Goal: Task Accomplishment & Management: Manage account settings

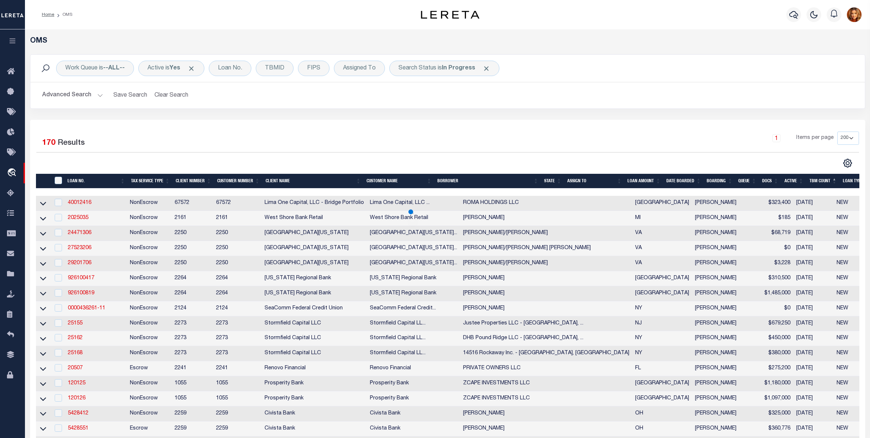
select select "200"
click at [460, 67] on b "In Progress" at bounding box center [458, 68] width 33 height 6
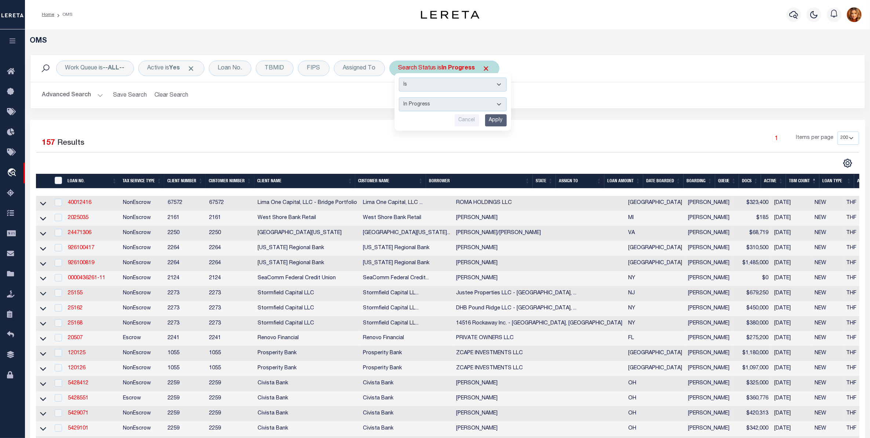
click at [428, 102] on select "Automated Search Bad Parcel Complete Duplicate Parcel High Dollar Reporting In …" at bounding box center [453, 104] width 108 height 14
select select "SL"
click at [400, 98] on select "Automated Search Bad Parcel Complete Duplicate Parcel High Dollar Reporting In …" at bounding box center [453, 104] width 108 height 14
click at [500, 116] on input "Apply" at bounding box center [496, 120] width 22 height 12
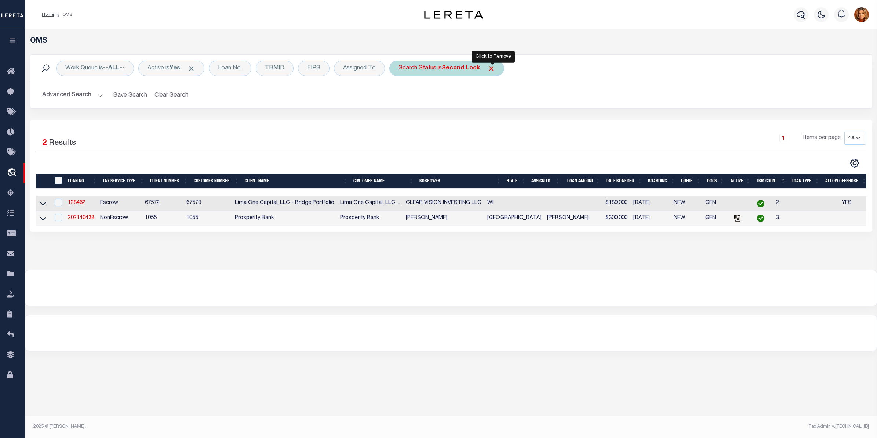
click at [491, 66] on span "Click to Remove" at bounding box center [491, 69] width 8 height 8
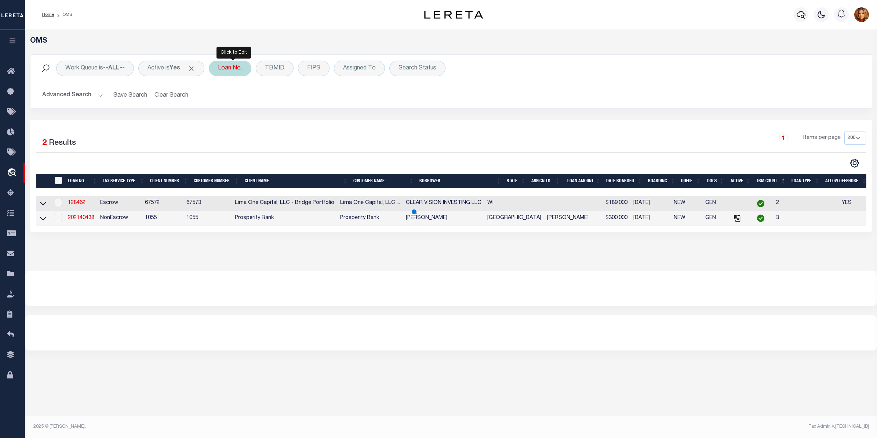
click at [225, 69] on div "Loan No." at bounding box center [230, 68] width 43 height 15
type input "2000026431"
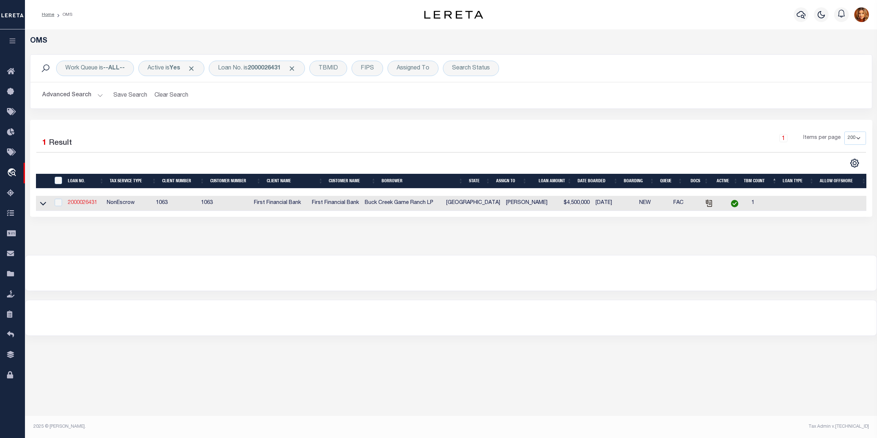
click at [86, 202] on link "2000026431" at bounding box center [82, 202] width 29 height 5
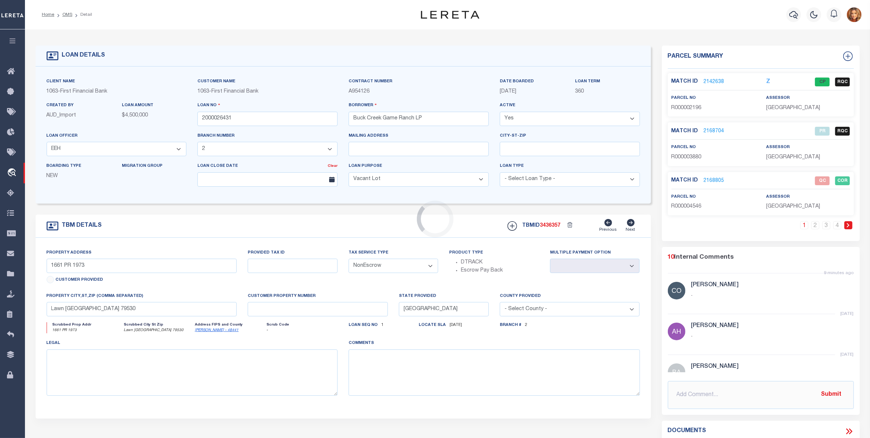
select select
select select "773"
select select "490"
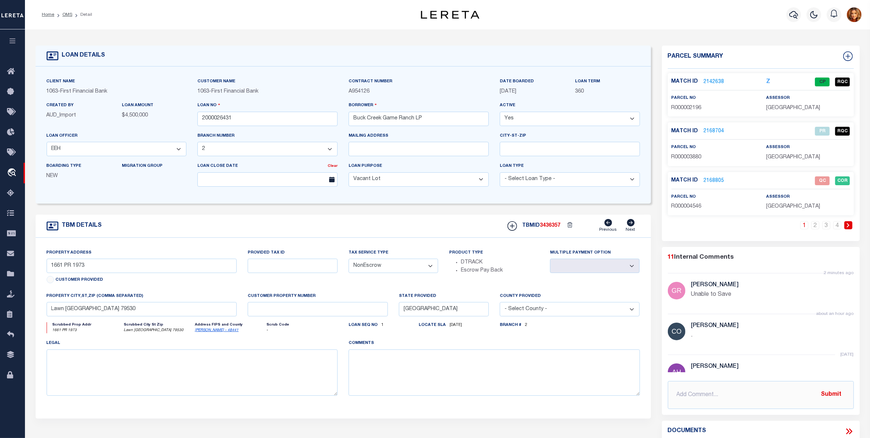
click at [706, 179] on link "2168805" at bounding box center [714, 181] width 21 height 8
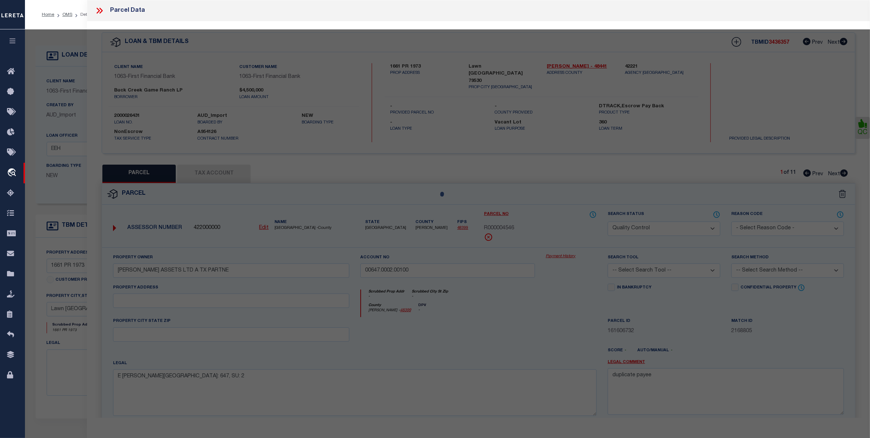
select select "AS"
checkbox input "false"
select select "QC"
type input "DANIELS ASSETS LTD A TX PARTNE"
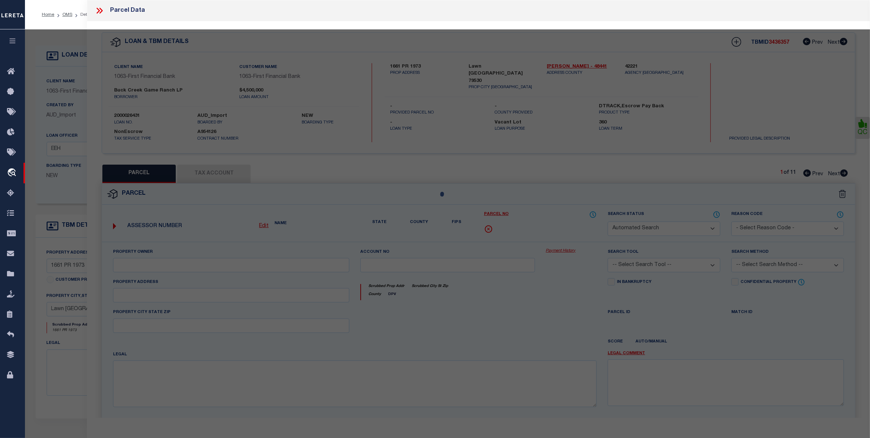
type input "00647.0002.00100"
type textarea "E CALHOUN, AB: 647, SU: 2"
type textarea "duplicate payee"
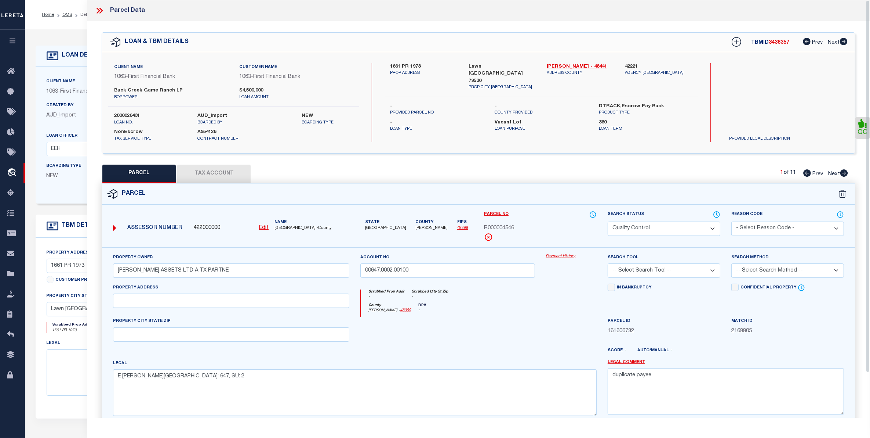
click at [702, 227] on select "Automated Search Bad Parcel Complete Duplicate Parcel High Dollar Reporting In …" at bounding box center [664, 228] width 113 height 14
click at [608, 221] on select "Automated Search Bad Parcel Complete Duplicate Parcel High Dollar Reporting In …" at bounding box center [664, 228] width 113 height 14
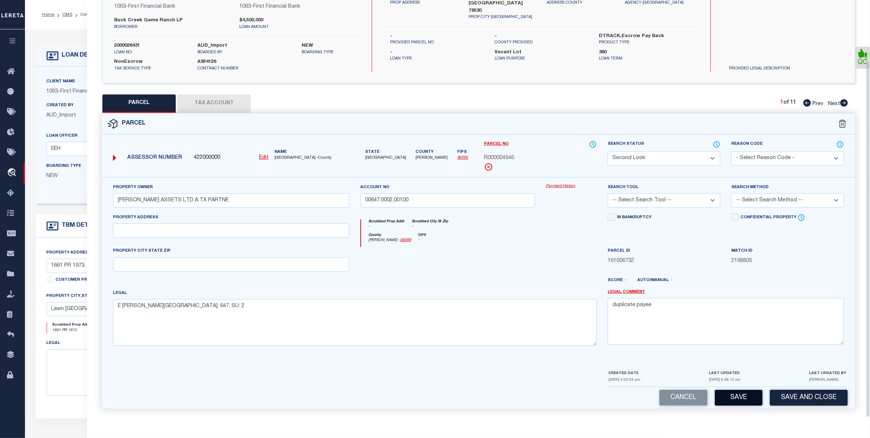
click at [751, 397] on button "Save" at bounding box center [739, 397] width 48 height 16
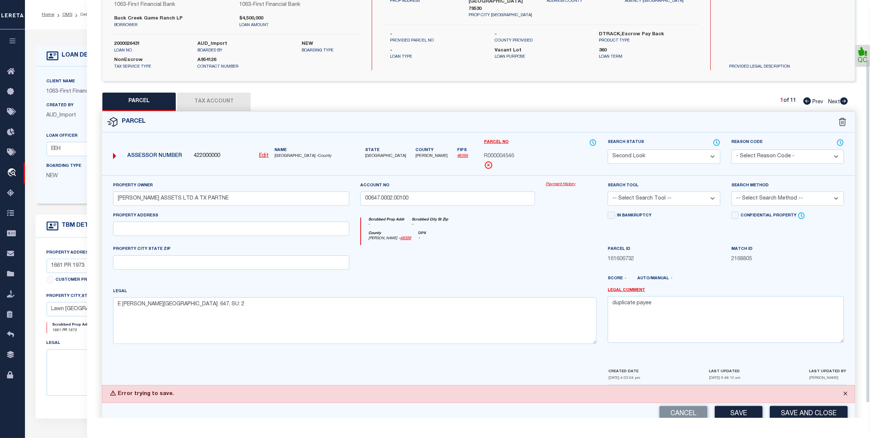
click at [843, 394] on button "Close" at bounding box center [846, 393] width 18 height 16
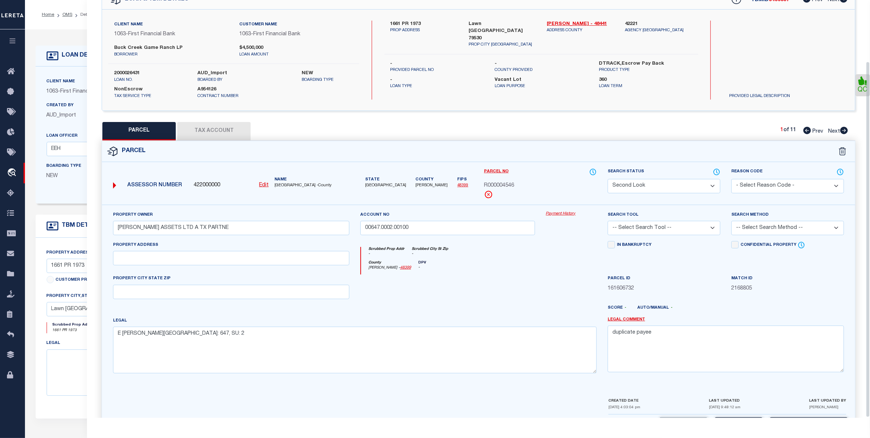
scroll to position [0, 0]
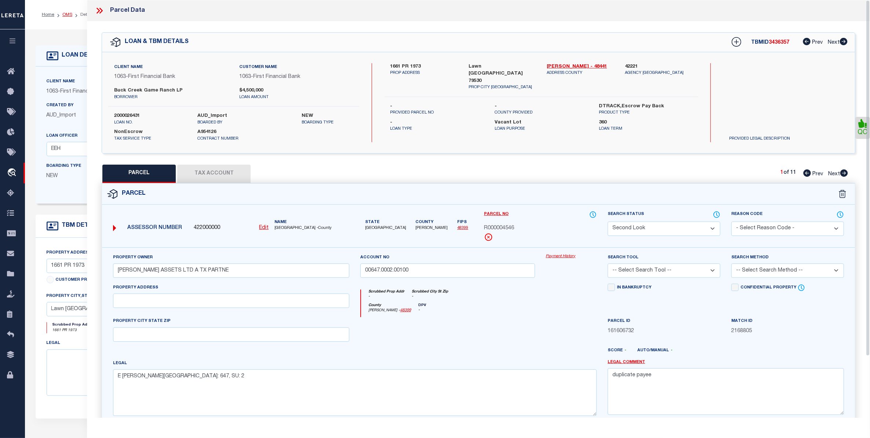
click at [64, 12] on link "OMS" at bounding box center [67, 14] width 10 height 4
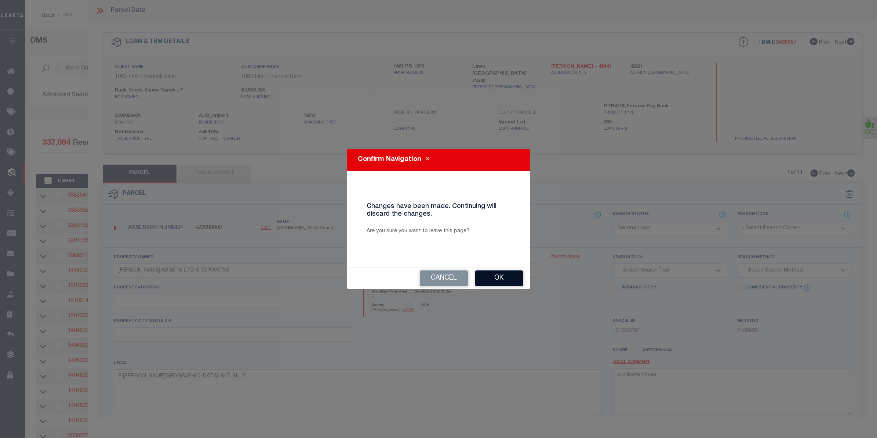
click at [505, 279] on button "Ok" at bounding box center [499, 278] width 48 height 16
select select "QC"
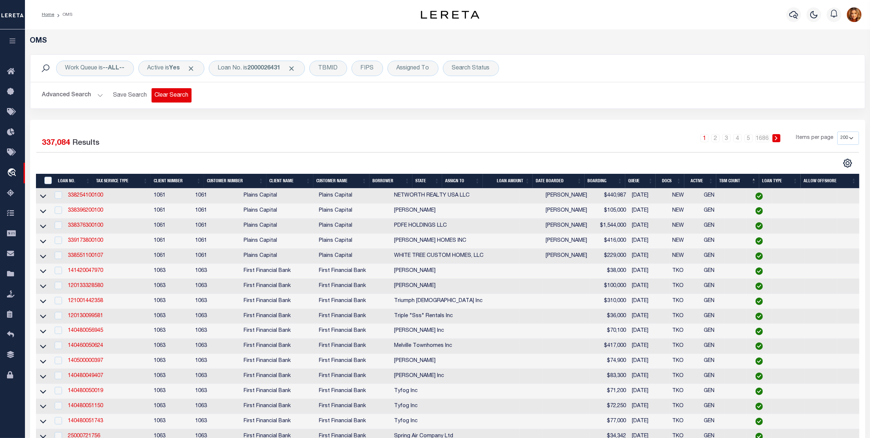
click at [157, 93] on button "Clear Search" at bounding box center [172, 95] width 40 height 14
click at [110, 66] on b "--ALL--" at bounding box center [114, 68] width 22 height 6
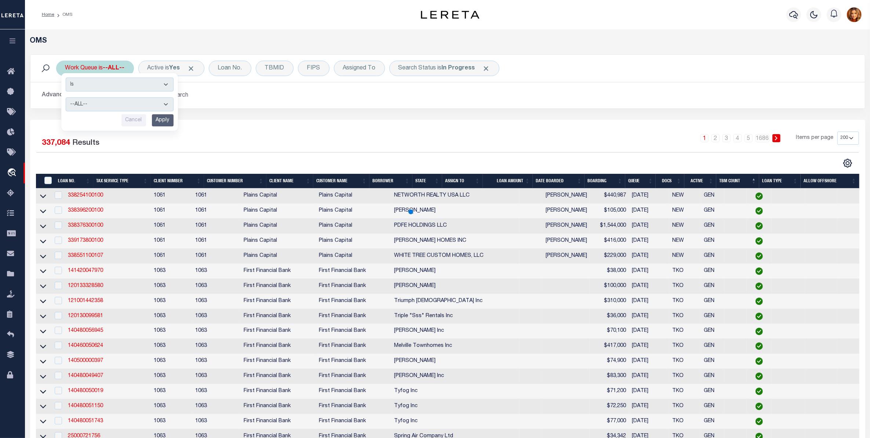
click at [74, 104] on select "--ALL-- factRSystems General ThoughtFocus" at bounding box center [120, 104] width 108 height 14
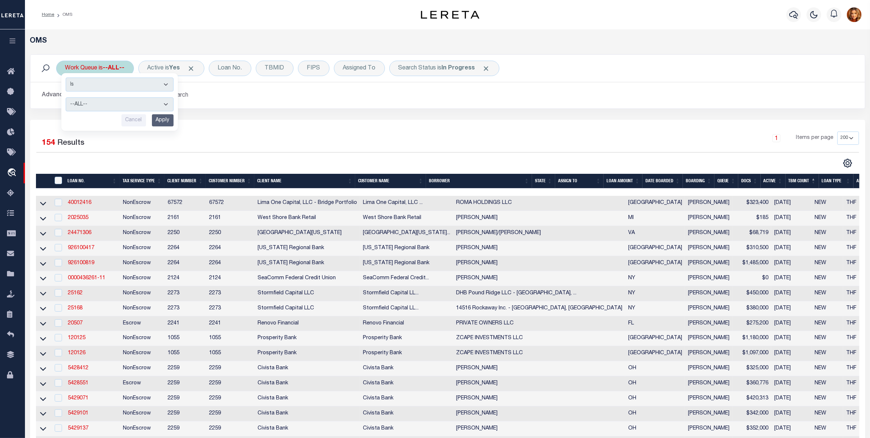
select select "GEN"
click at [66, 98] on select "--ALL-- factRSystems General ThoughtFocus" at bounding box center [120, 104] width 108 height 14
click at [158, 119] on input "Apply" at bounding box center [163, 120] width 22 height 12
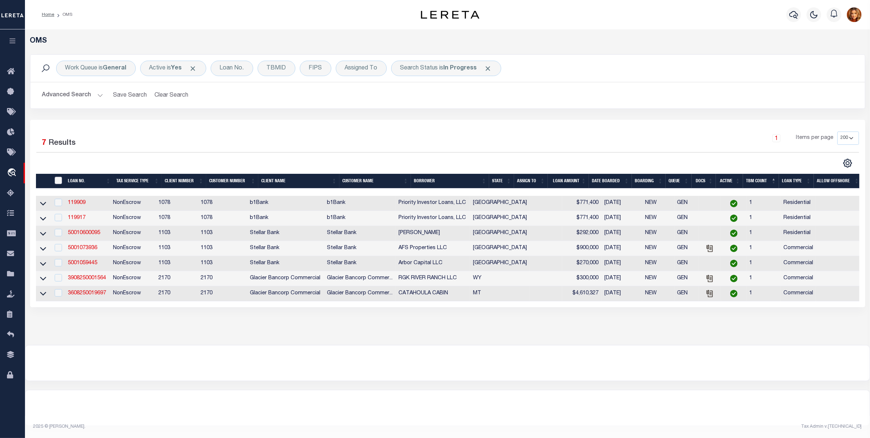
click at [58, 181] on input "" at bounding box center [58, 180] width 7 height 7
checkbox input "true"
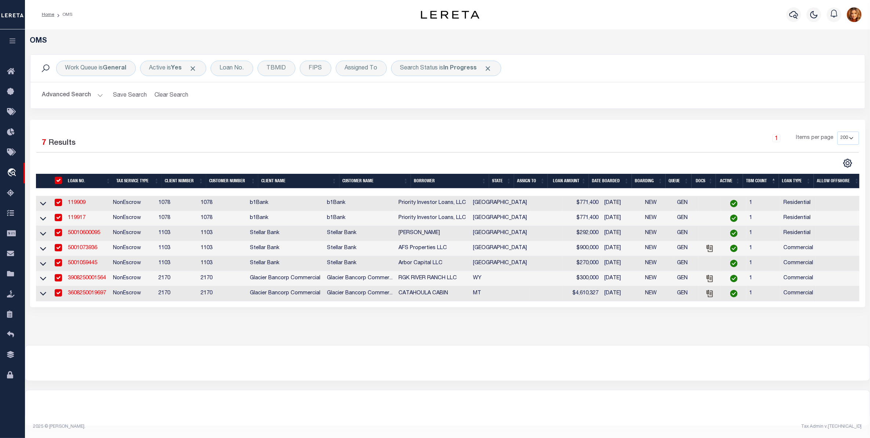
checkbox input "true"
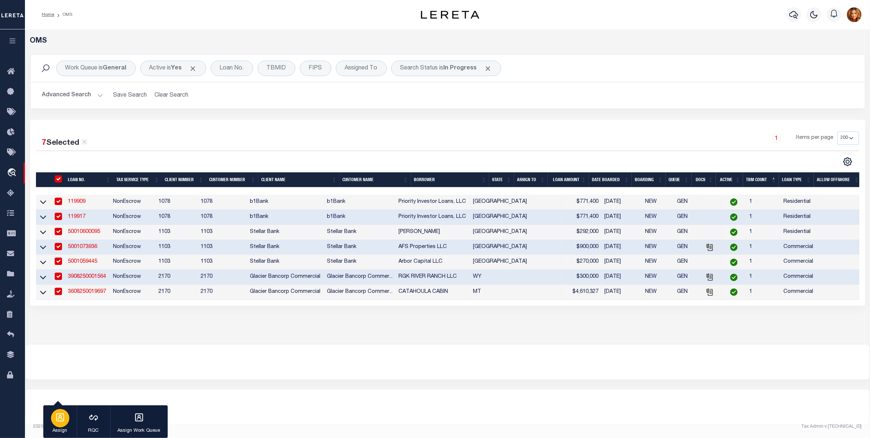
click at [65, 416] on div "button" at bounding box center [60, 418] width 18 height 18
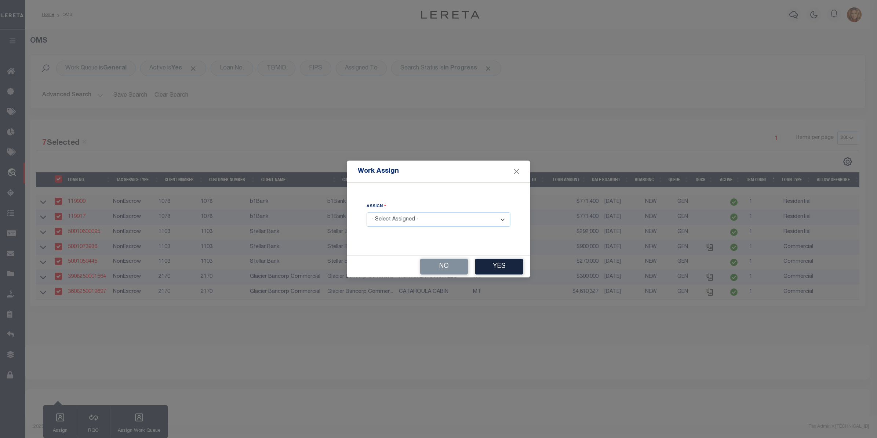
click at [415, 221] on select "- Select Assigned - --Unassigned-- Abdul Muzain Agustin Fernandez Ahmad Darwish…" at bounding box center [439, 219] width 144 height 14
select select "Sagar Sen"
click at [367, 213] on select "- Select Assigned - --Unassigned-- Abdul Muzain Agustin Fernandez Ahmad Darwish…" at bounding box center [439, 219] width 144 height 14
click at [492, 267] on button "Yes" at bounding box center [499, 266] width 48 height 16
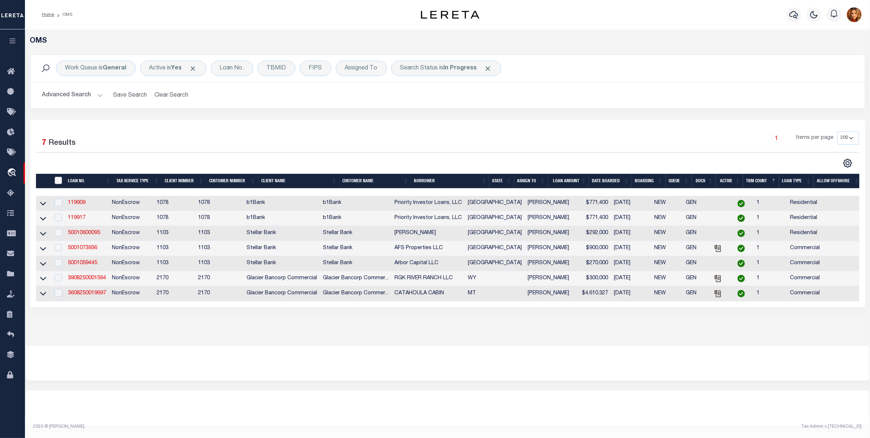
click at [58, 181] on input "" at bounding box center [58, 180] width 7 height 7
checkbox input "true"
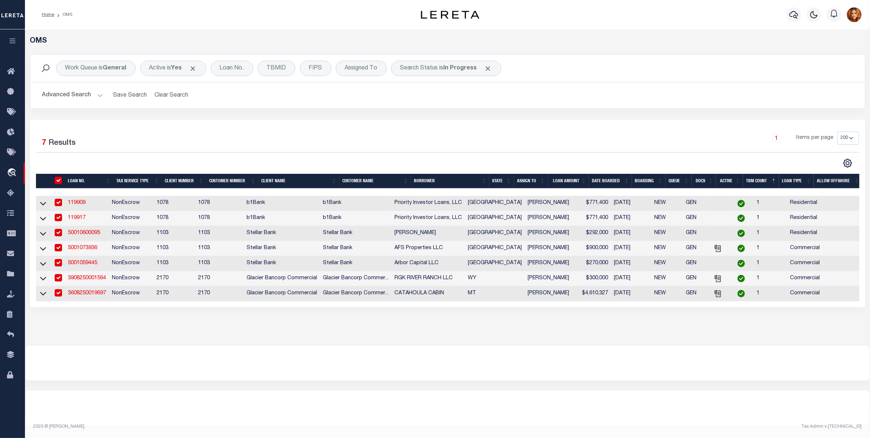
checkbox input "true"
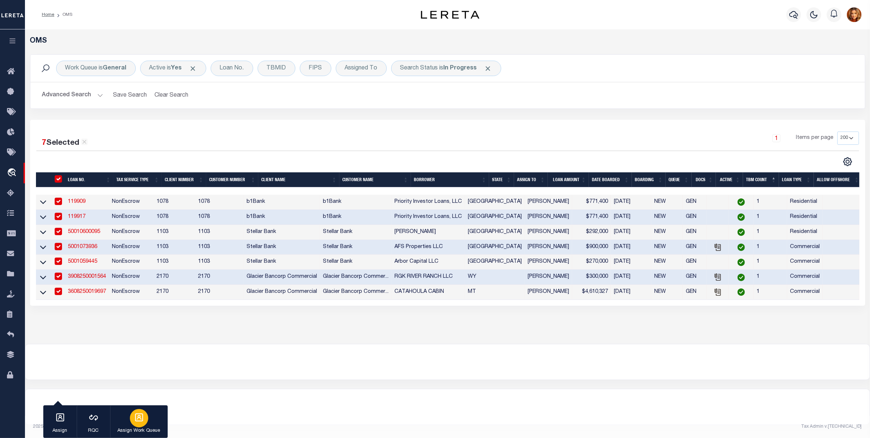
click at [137, 415] on icon "button" at bounding box center [139, 417] width 10 height 10
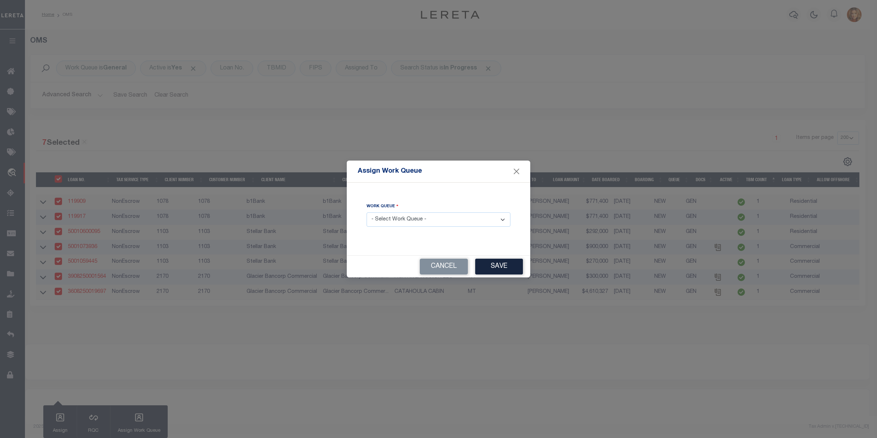
click at [391, 218] on select "- Select Work Queue - factRSystems General ThoughtFocus" at bounding box center [439, 219] width 144 height 14
select select "FAC"
click at [367, 213] on select "- Select Work Queue - factRSystems General ThoughtFocus" at bounding box center [439, 219] width 144 height 14
click at [498, 263] on button "Save" at bounding box center [499, 266] width 48 height 16
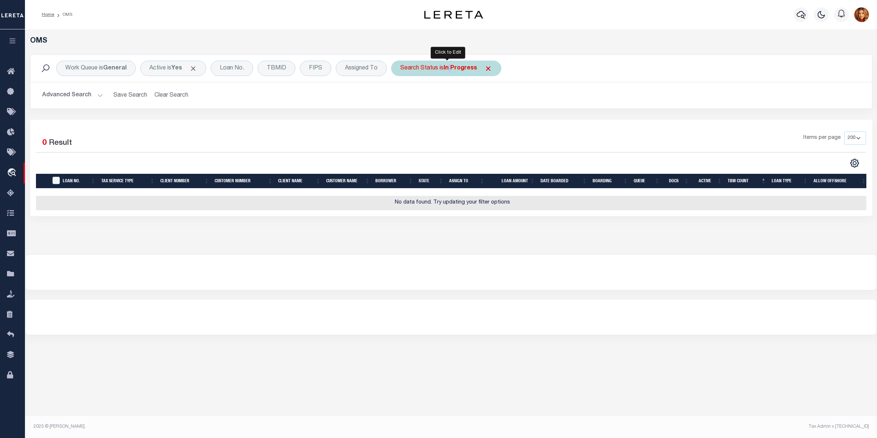
click at [450, 68] on b "In Progress" at bounding box center [460, 68] width 33 height 6
click at [423, 102] on select "Automated Search Bad Parcel Complete Duplicate Parcel High Dollar Reporting In …" at bounding box center [455, 104] width 108 height 14
select select "RD"
click at [402, 98] on select "Automated Search Bad Parcel Complete Duplicate Parcel High Dollar Reporting In …" at bounding box center [455, 104] width 108 height 14
click at [498, 119] on input "Apply" at bounding box center [498, 120] width 22 height 12
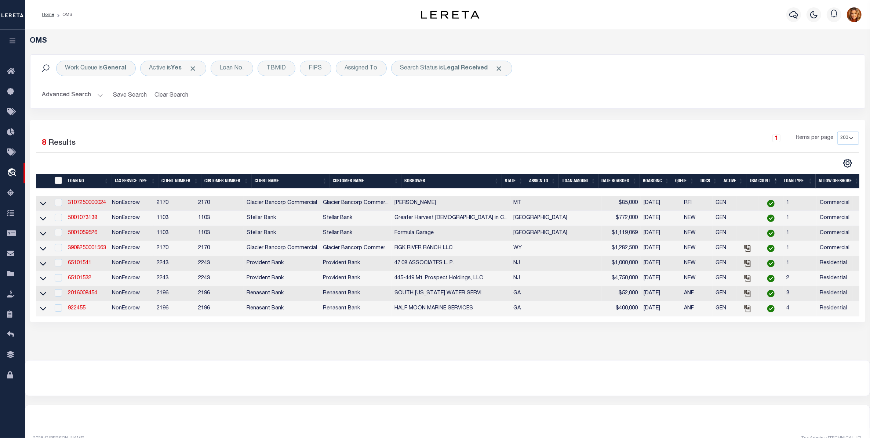
click at [57, 181] on input "" at bounding box center [58, 180] width 7 height 7
checkbox input "true"
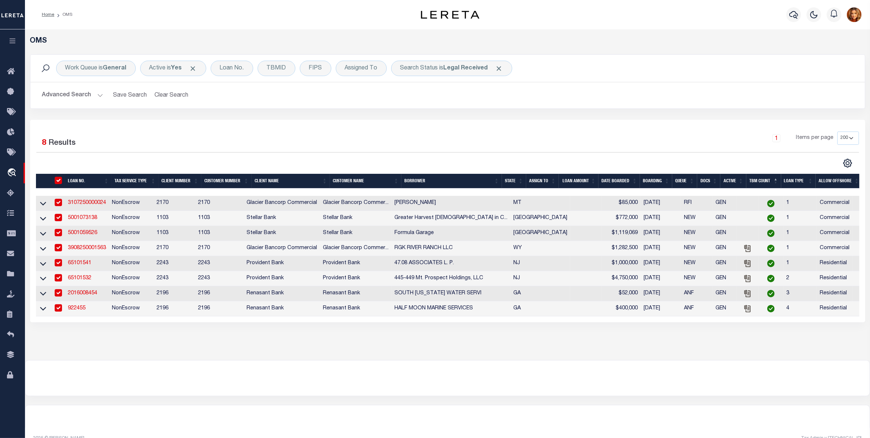
checkbox input "true"
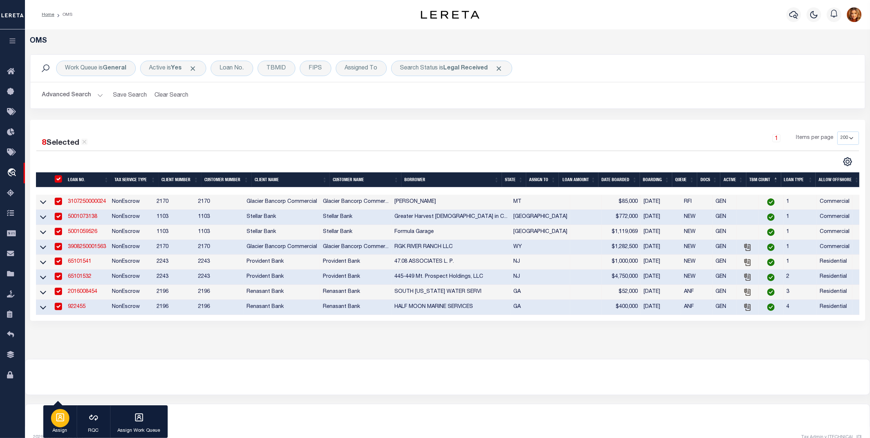
click at [54, 419] on div "button" at bounding box center [60, 418] width 18 height 18
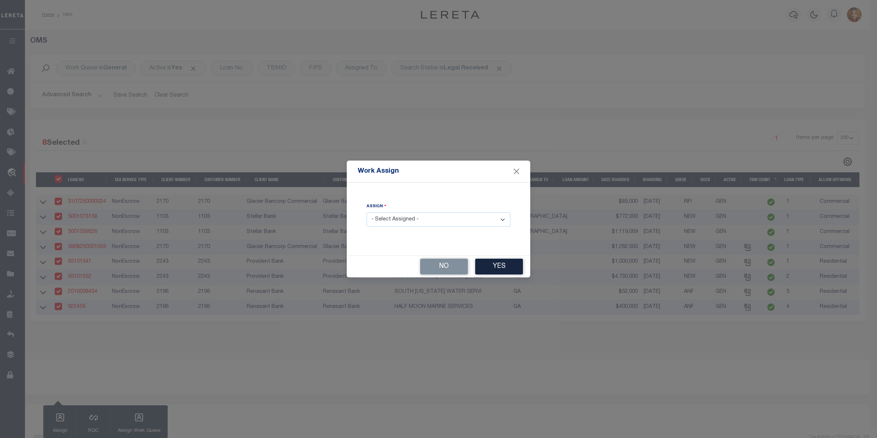
click at [421, 218] on select "- Select Assigned - --Unassigned-- Abdul Muzain Agustin Fernandez Ahmad Darwish…" at bounding box center [439, 219] width 144 height 14
select select "Sagar Sen"
click at [367, 213] on select "- Select Assigned - --Unassigned-- Abdul Muzain Agustin Fernandez Ahmad Darwish…" at bounding box center [439, 219] width 144 height 14
click at [503, 263] on button "Yes" at bounding box center [499, 266] width 48 height 16
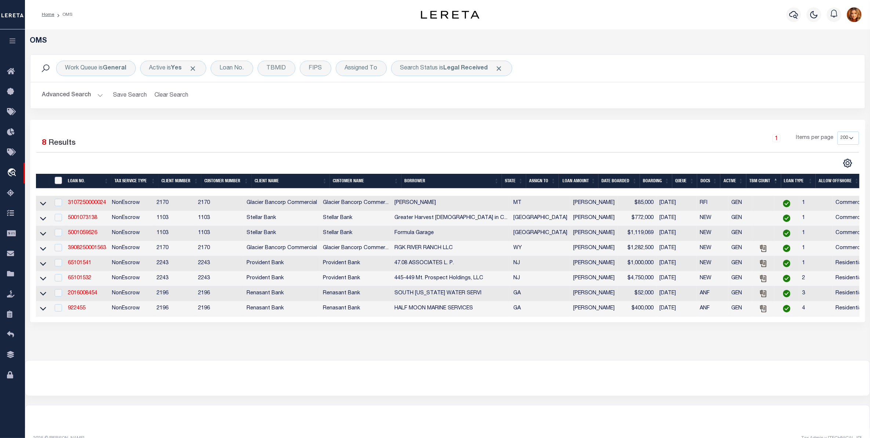
click at [61, 182] on input "" at bounding box center [58, 180] width 7 height 7
checkbox input "true"
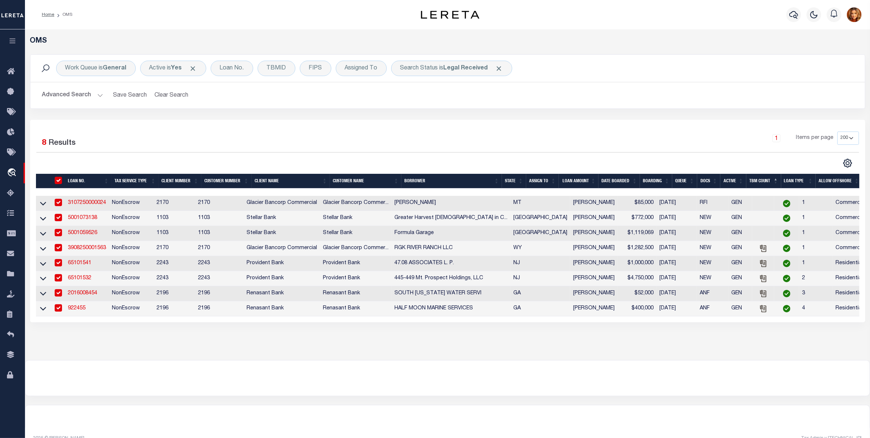
checkbox input "true"
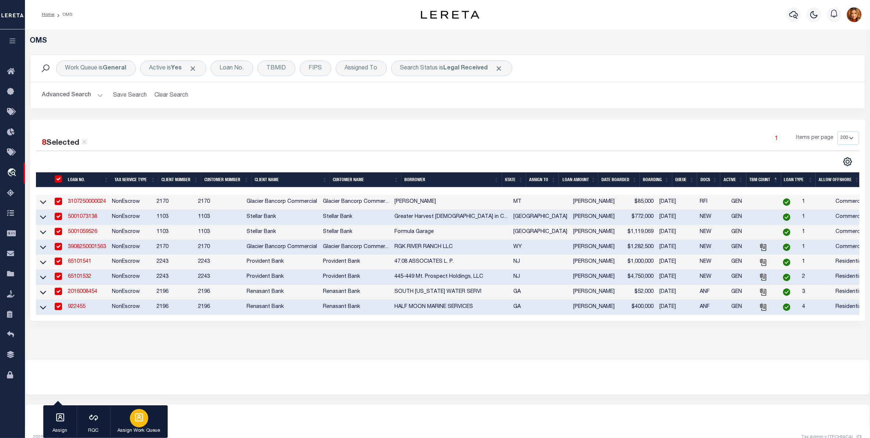
click at [143, 427] on p "Assign Work Queue" at bounding box center [139, 430] width 43 height 7
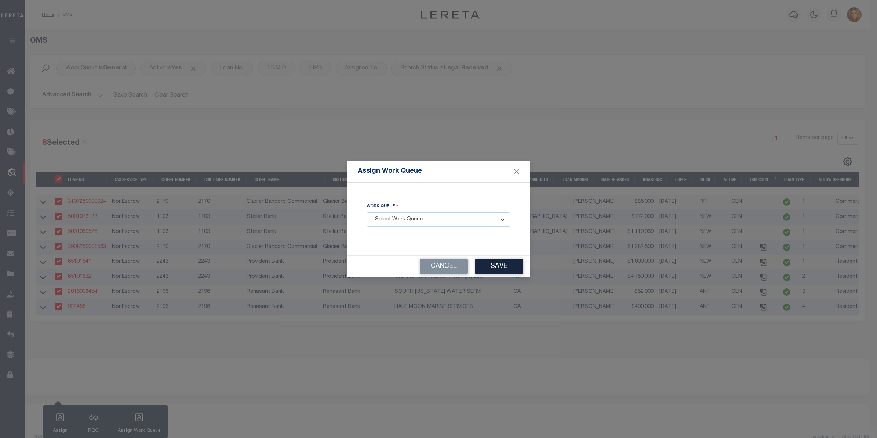
click at [400, 223] on select "- Select Work Queue - factRSystems General ThoughtFocus" at bounding box center [439, 219] width 144 height 14
select select "FAC"
click at [367, 213] on select "- Select Work Queue - factRSystems General ThoughtFocus" at bounding box center [439, 219] width 144 height 14
click at [497, 269] on button "Save" at bounding box center [499, 266] width 48 height 16
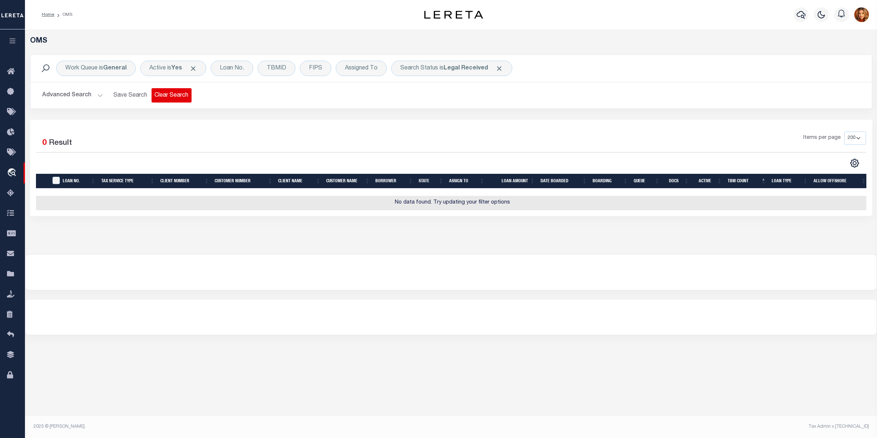
click at [175, 93] on button "Clear Search" at bounding box center [172, 95] width 40 height 14
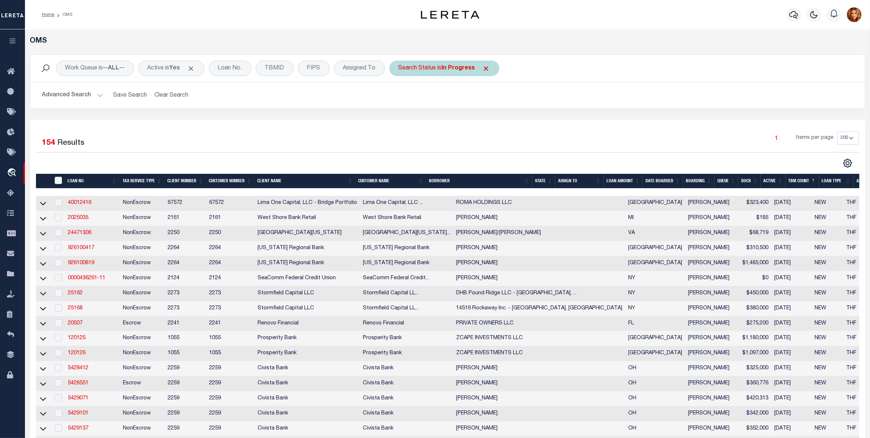
click at [460, 69] on b "In Progress" at bounding box center [458, 68] width 33 height 6
click at [421, 101] on select "Automated Search Bad Parcel Complete Duplicate Parcel High Dollar Reporting In …" at bounding box center [453, 104] width 108 height 14
select select "BP"
click at [400, 98] on select "Automated Search Bad Parcel Complete Duplicate Parcel High Dollar Reporting In …" at bounding box center [453, 104] width 108 height 14
click at [494, 120] on input "Apply" at bounding box center [496, 120] width 22 height 12
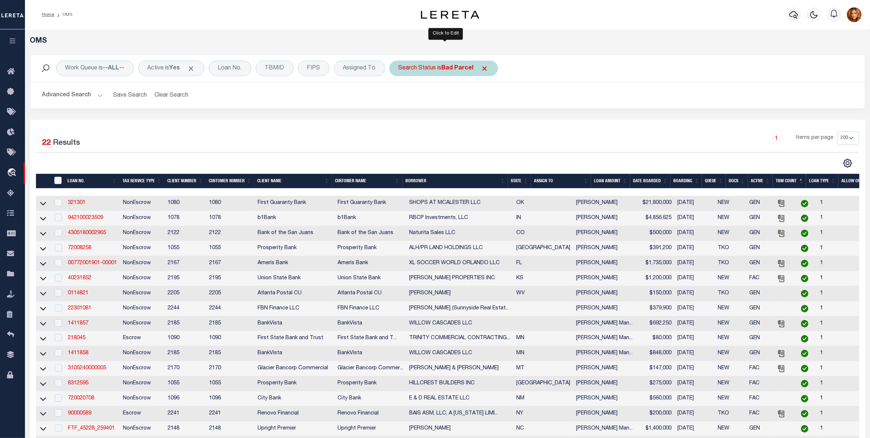
click at [454, 70] on b "Bad Parcel" at bounding box center [458, 68] width 32 height 6
click at [419, 105] on select "Automated Search Bad Parcel Complete Duplicate Parcel High Dollar Reporting In …" at bounding box center [453, 104] width 108 height 14
select select "QC"
click at [400, 98] on select "Automated Search Bad Parcel Complete Duplicate Parcel High Dollar Reporting In …" at bounding box center [453, 104] width 108 height 14
click at [502, 117] on input "Apply" at bounding box center [496, 120] width 22 height 12
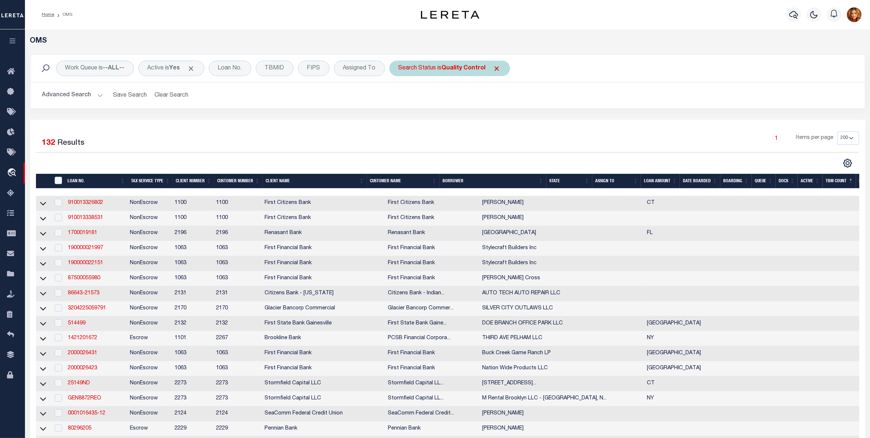
click at [464, 65] on b "Quality Control" at bounding box center [464, 68] width 44 height 6
click at [427, 99] on select "Automated Search Bad Parcel Complete Duplicate Parcel High Dollar Reporting In …" at bounding box center [453, 104] width 108 height 14
select select "BP"
click at [400, 98] on select "Automated Search Bad Parcel Complete Duplicate Parcel High Dollar Reporting In …" at bounding box center [453, 104] width 108 height 14
click at [499, 122] on input "Apply" at bounding box center [496, 120] width 22 height 12
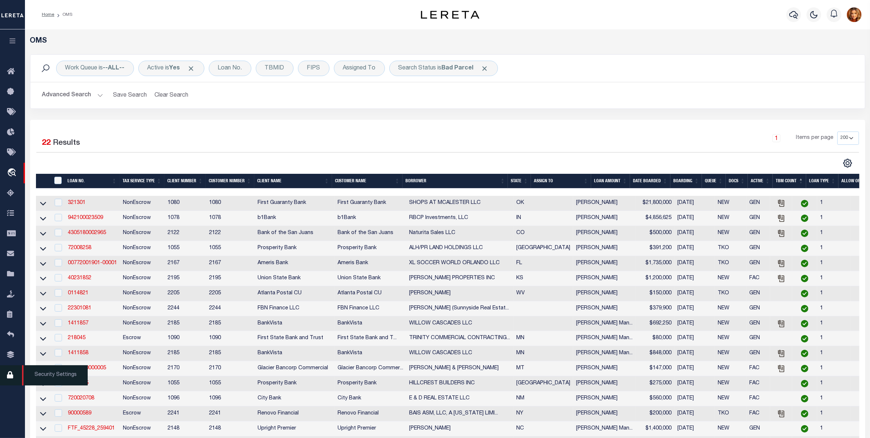
click at [9, 374] on icon at bounding box center [13, 374] width 12 height 9
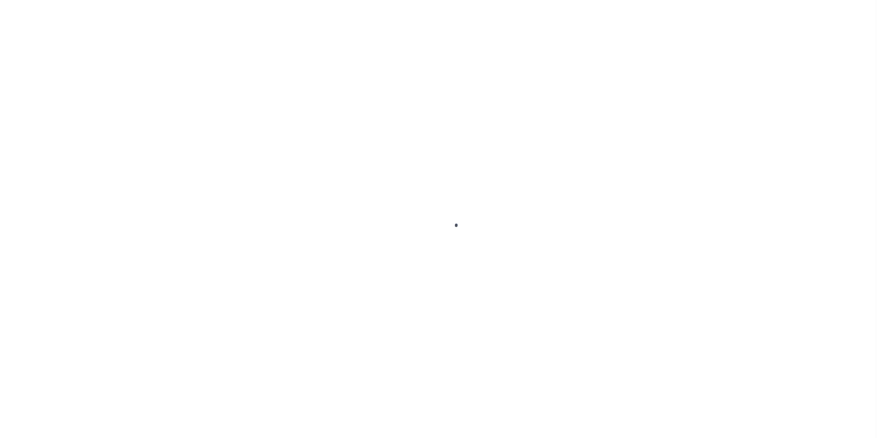
select select "100"
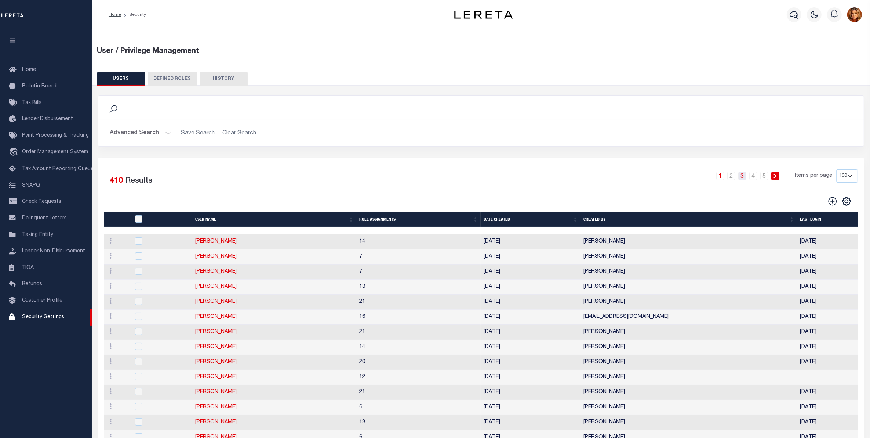
click at [742, 177] on link "3" at bounding box center [743, 176] width 8 height 8
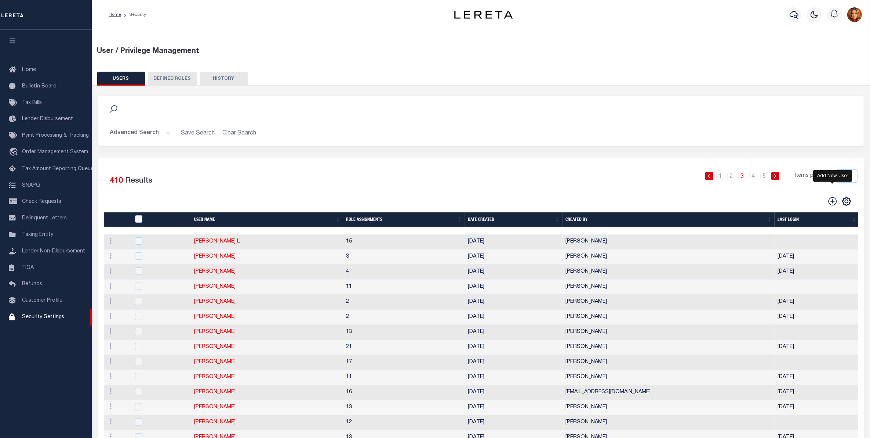
click at [833, 201] on icon "" at bounding box center [833, 201] width 10 height 10
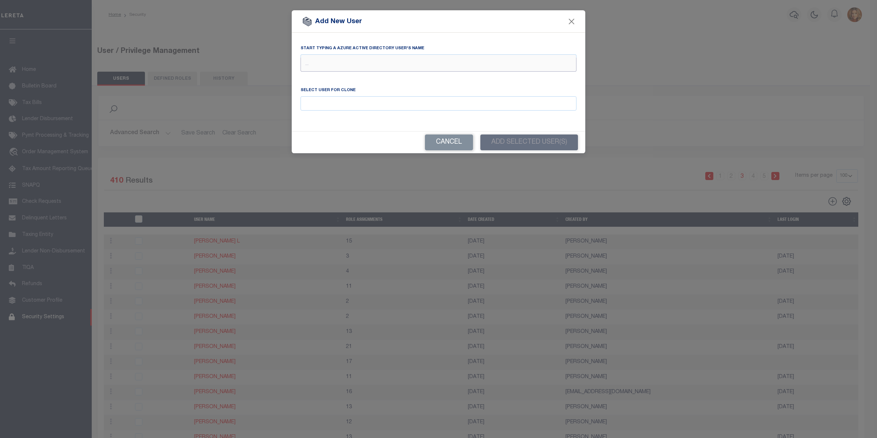
click at [320, 64] on input "text" at bounding box center [439, 65] width 276 height 14
type input "M"
type input "McRey"
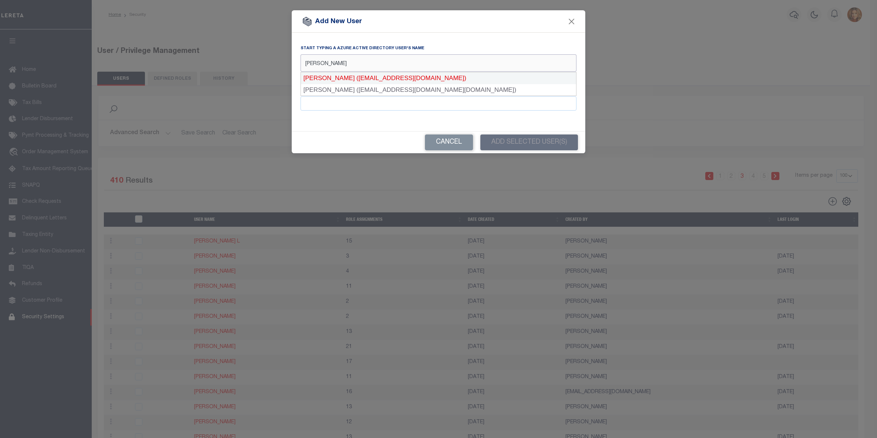
click at [366, 78] on div "McReynolds, Michael (mmcreynolds@lereta.net)" at bounding box center [438, 78] width 275 height 12
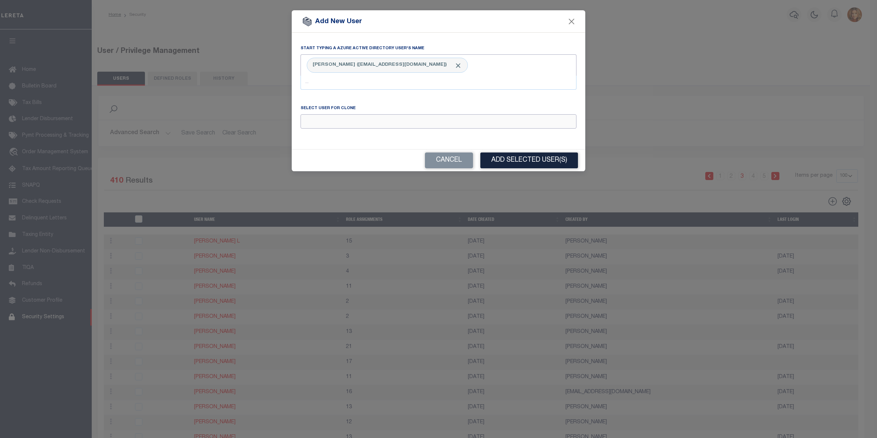
click at [320, 121] on input "Email" at bounding box center [439, 121] width 276 height 14
drag, startPoint x: 321, startPoint y: 123, endPoint x: 268, endPoint y: 114, distance: 53.6
click at [268, 114] on form "Add New User Start typing a Azure Active Directory user's name McReynolds, Mich…" at bounding box center [438, 90] width 877 height 161
click at [329, 147] on div "Harvey, Hank" at bounding box center [438, 148] width 275 height 12
type input "Harvey, Hank"
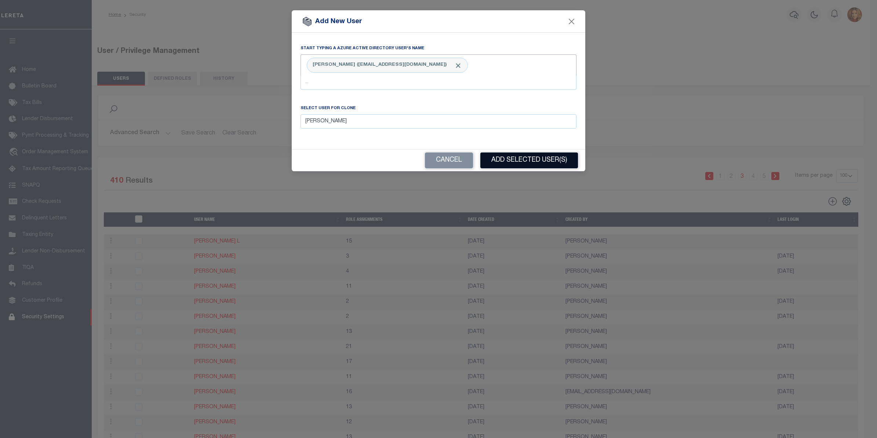
click at [515, 157] on button "Add Selected User(s)" at bounding box center [529, 160] width 98 height 16
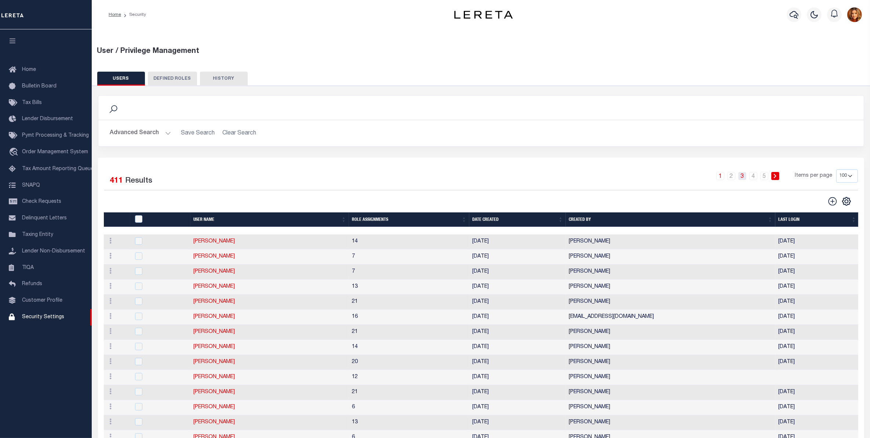
click at [742, 176] on link "3" at bounding box center [743, 176] width 8 height 8
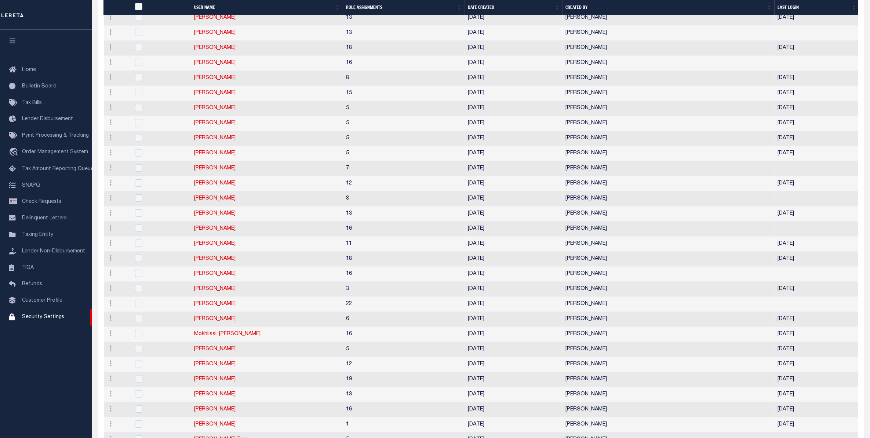
scroll to position [505, 0]
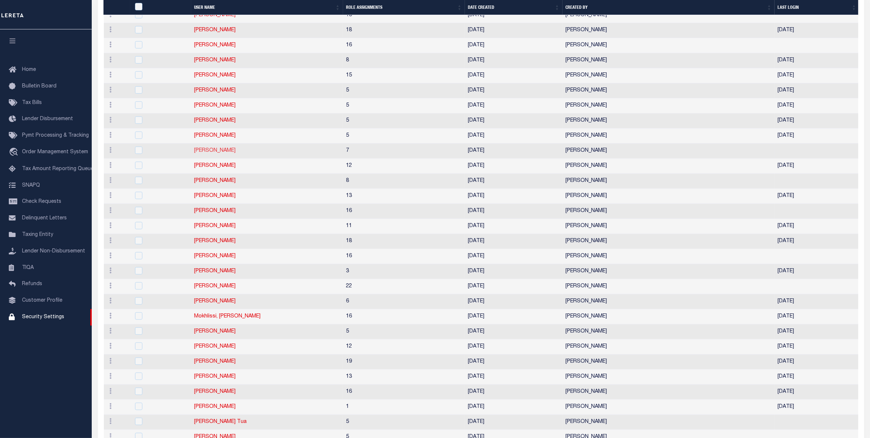
click at [228, 153] on link "McReynolds Michael" at bounding box center [214, 150] width 41 height 5
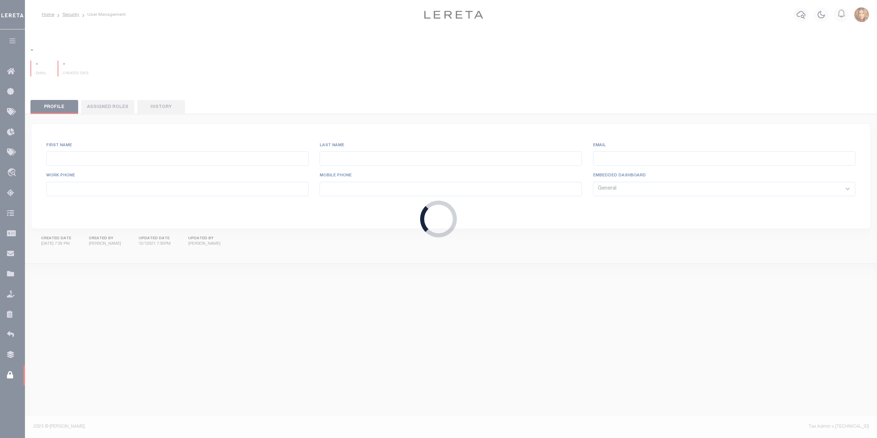
type input "McReynolds"
type input "Michael"
type input "mmcreynolds@lereta.net"
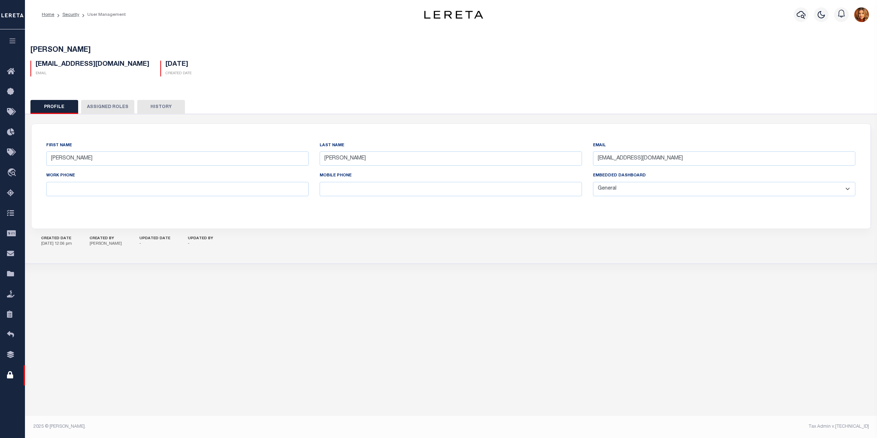
click at [105, 106] on button "Assigned Roles" at bounding box center [107, 107] width 53 height 14
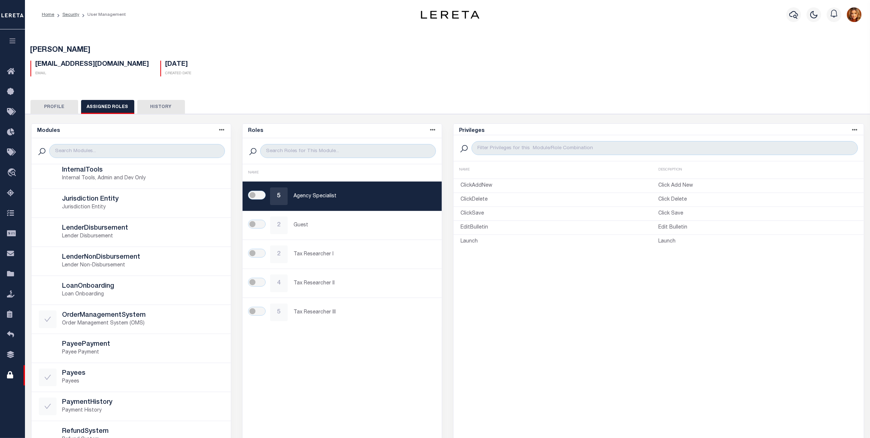
scroll to position [184, 0]
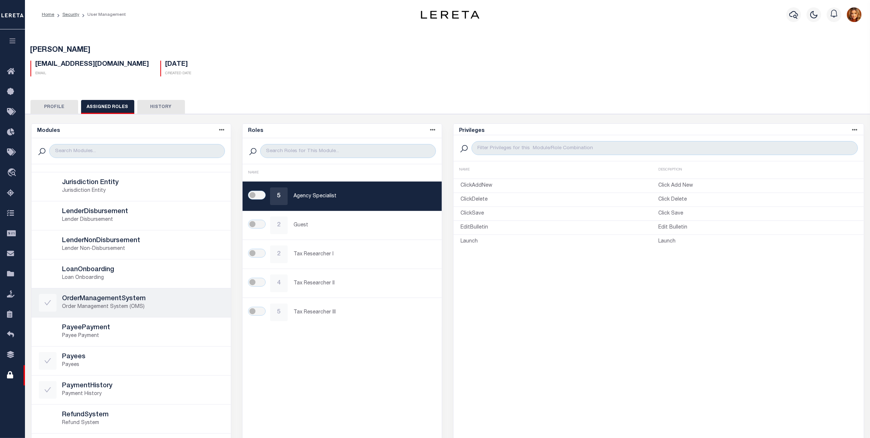
click at [118, 301] on h5 "OrderManagementSystem" at bounding box center [142, 299] width 161 height 8
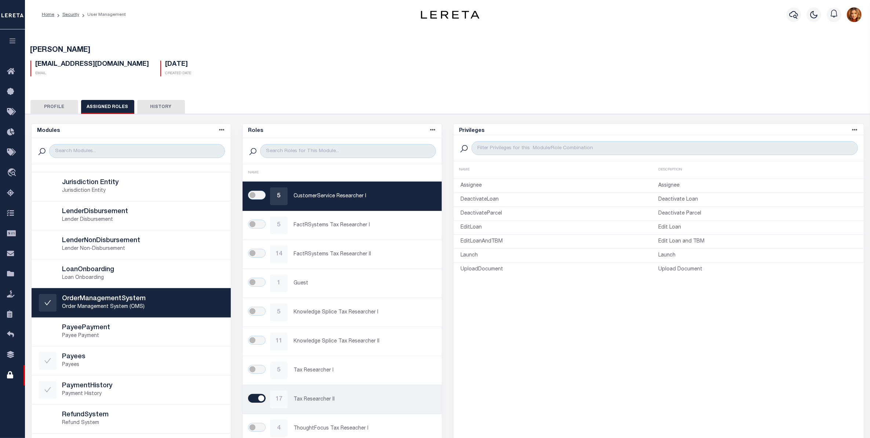
click at [259, 399] on input "checkbox" at bounding box center [257, 397] width 18 height 9
checkbox input "false"
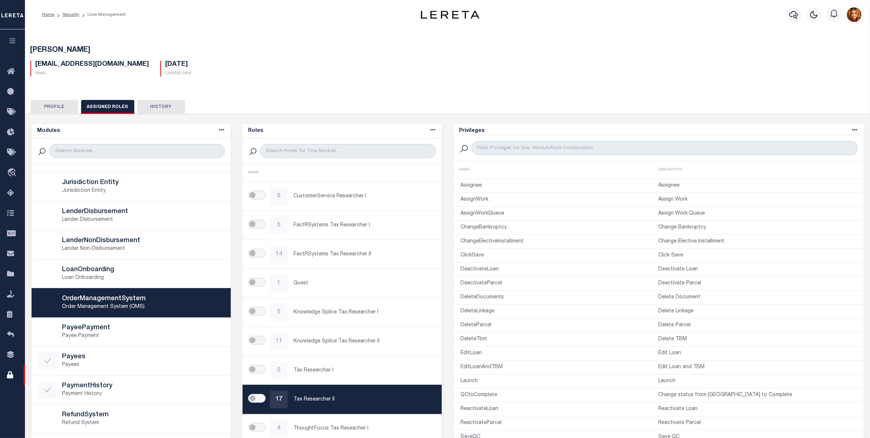
click at [329, 77] on div "McReynolds Michael mmcreynolds@lereta.net Email 09/12/2025 Created Date" at bounding box center [448, 59] width 852 height 45
click at [11, 72] on icon at bounding box center [13, 71] width 12 height 9
